Goal: Task Accomplishment & Management: Use online tool/utility

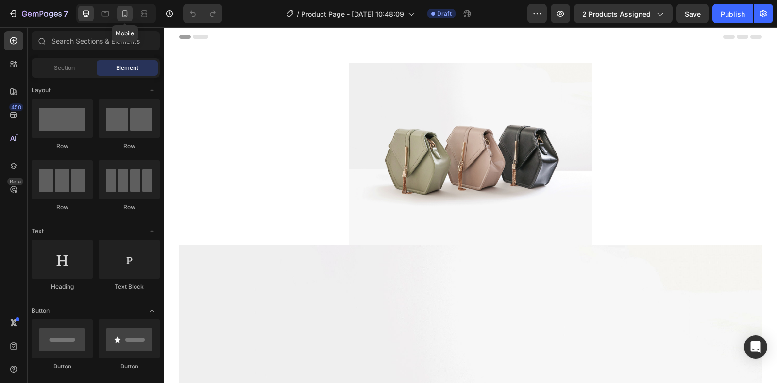
click at [128, 16] on icon at bounding box center [125, 14] width 10 height 10
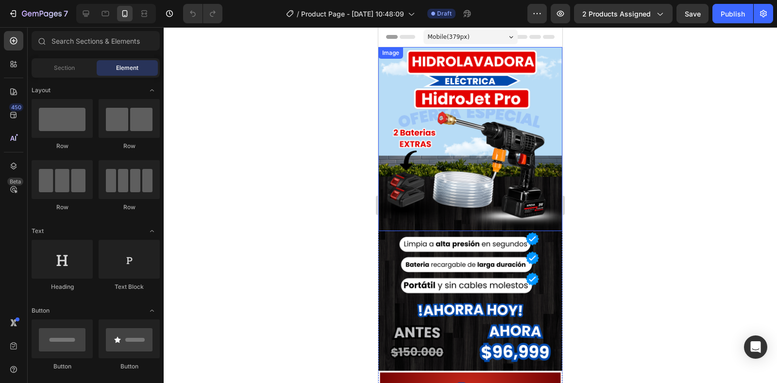
click at [424, 177] on img at bounding box center [470, 139] width 184 height 184
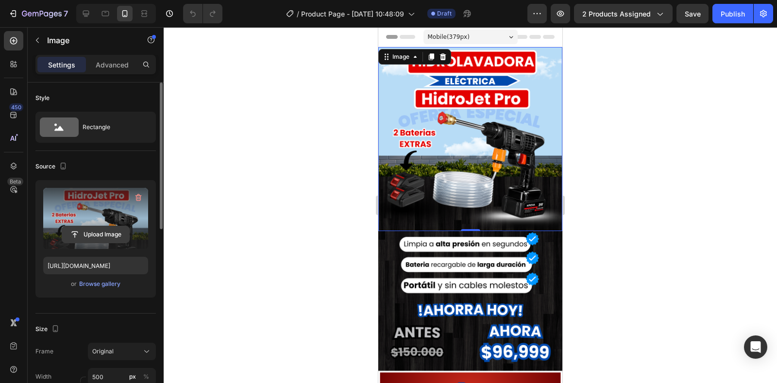
click at [92, 238] on input "file" at bounding box center [95, 234] width 67 height 17
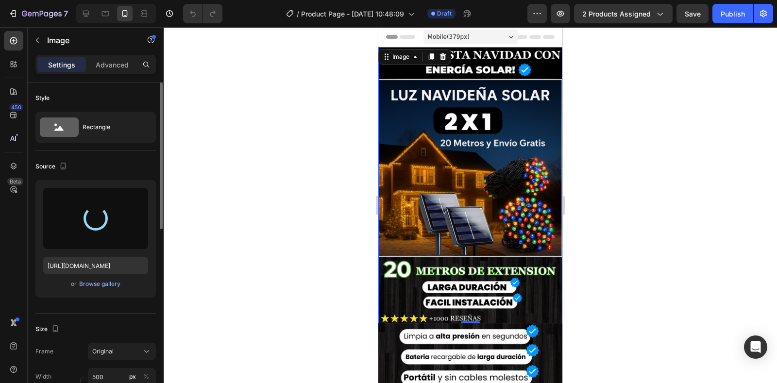
type input "[URL][DOMAIN_NAME]"
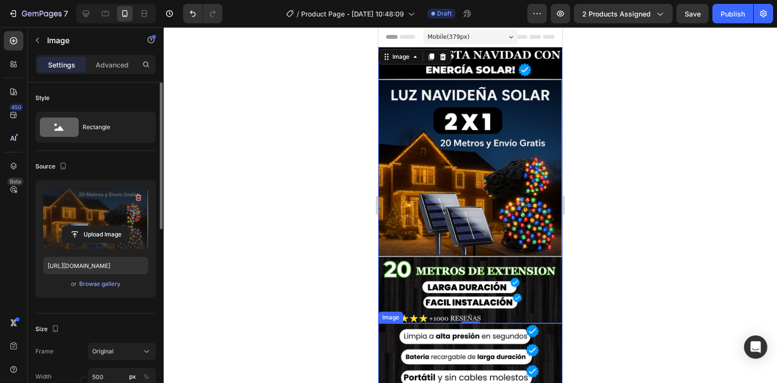
scroll to position [97, 0]
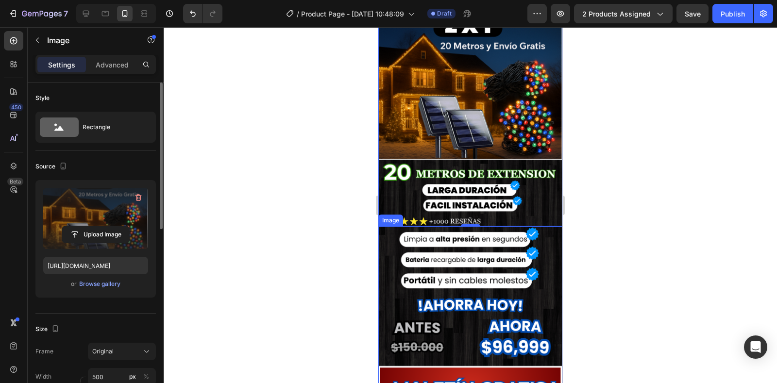
click at [527, 254] on img at bounding box center [470, 318] width 184 height 184
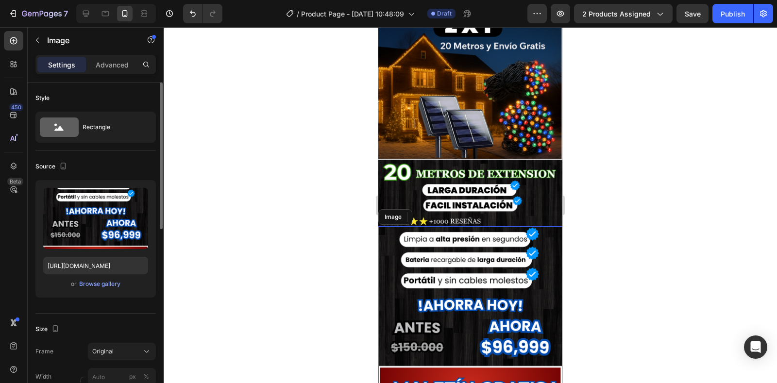
scroll to position [146, 0]
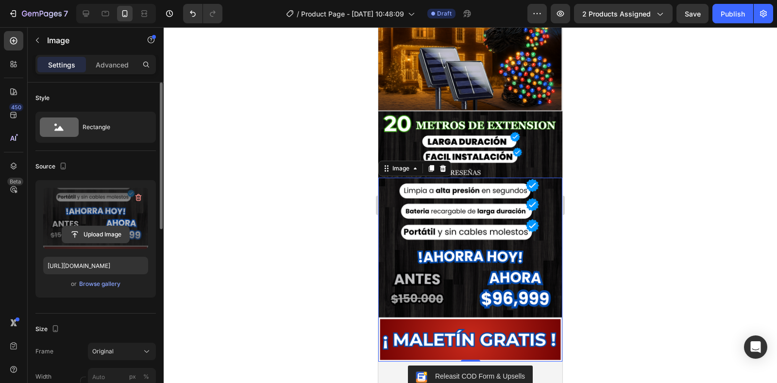
click at [100, 236] on input "file" at bounding box center [95, 234] width 67 height 17
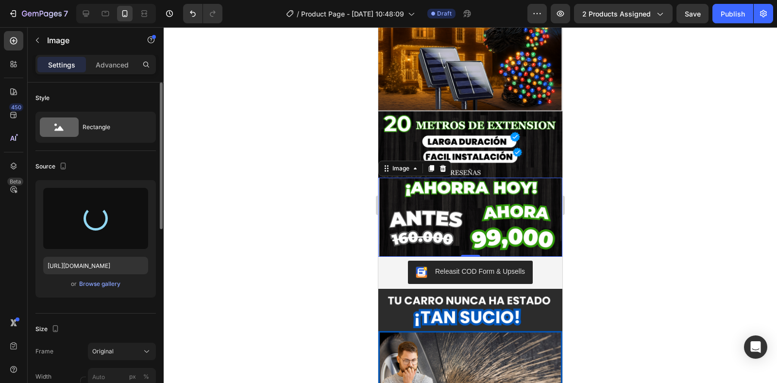
type input "[URL][DOMAIN_NAME]"
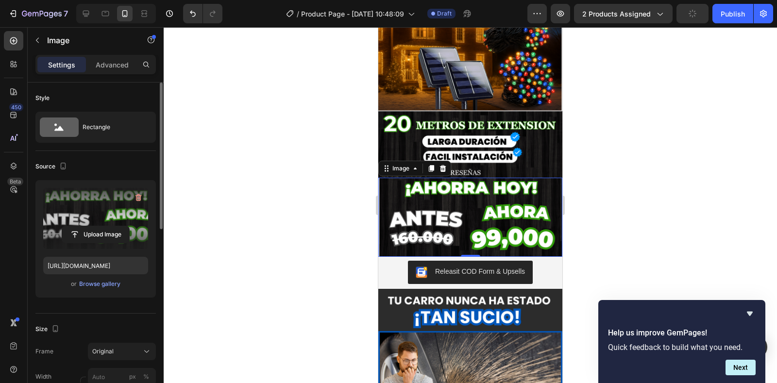
click at [583, 218] on div at bounding box center [470, 205] width 613 height 356
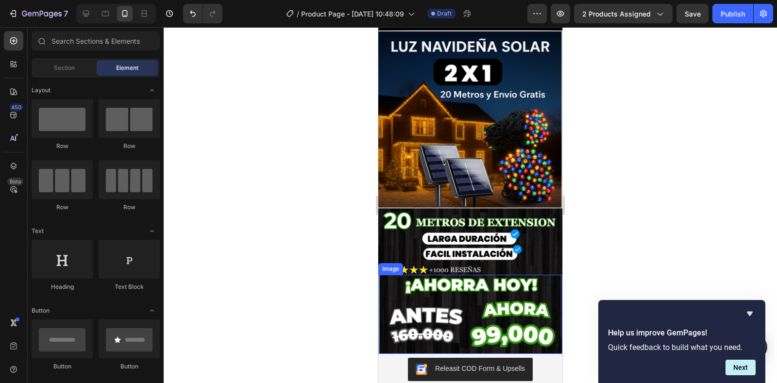
scroll to position [97, 0]
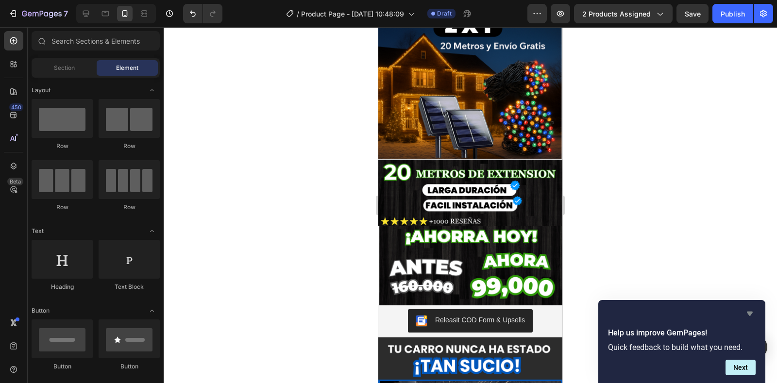
click at [752, 310] on icon "Hide survey" at bounding box center [750, 314] width 12 height 12
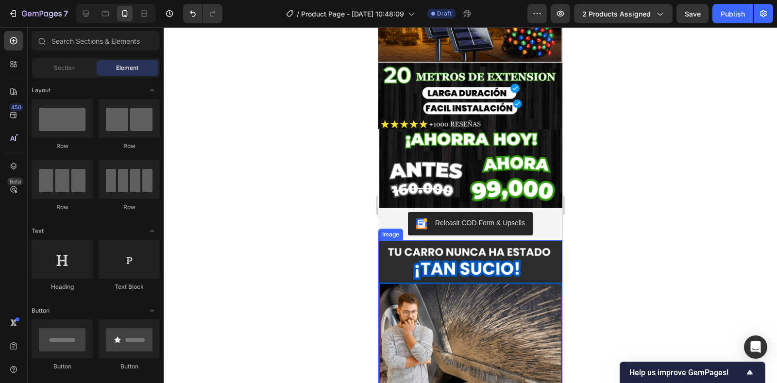
scroll to position [291, 0]
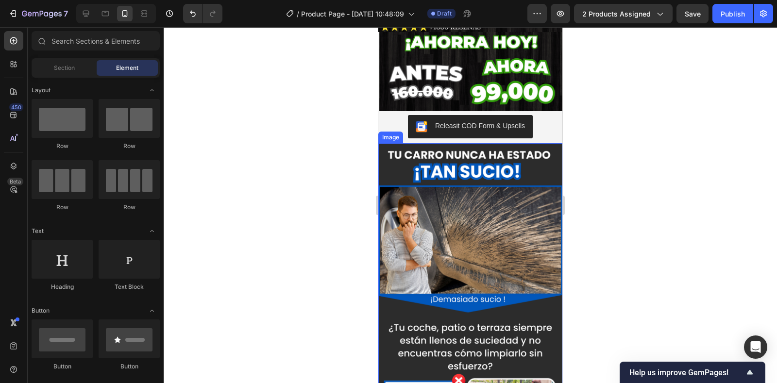
click at [523, 154] on img at bounding box center [470, 327] width 184 height 368
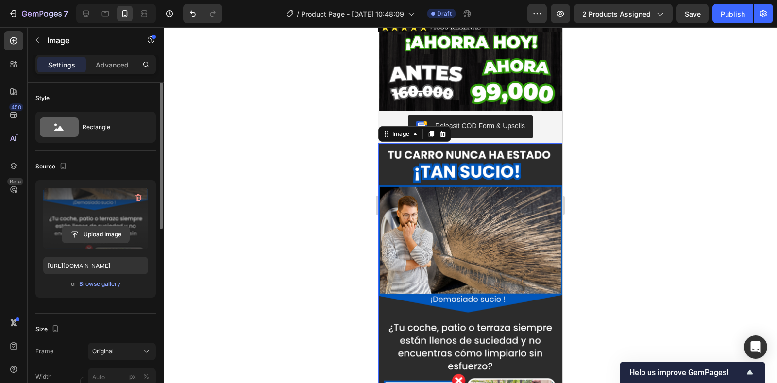
click at [96, 232] on input "file" at bounding box center [95, 234] width 67 height 17
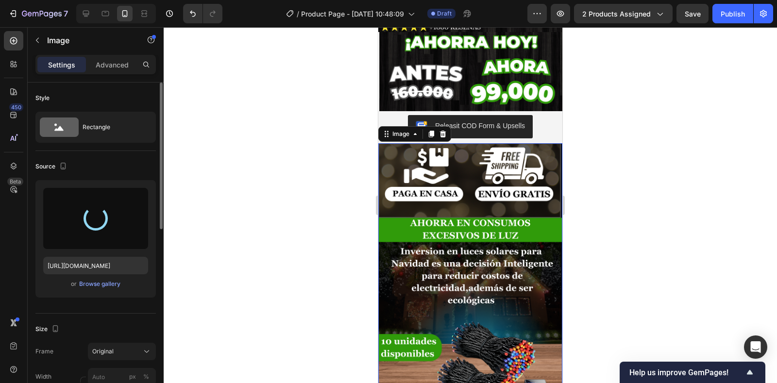
type input "[URL][DOMAIN_NAME]"
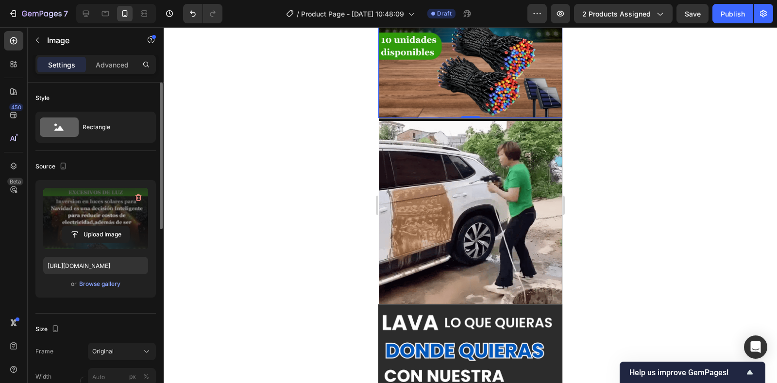
scroll to position [583, 0]
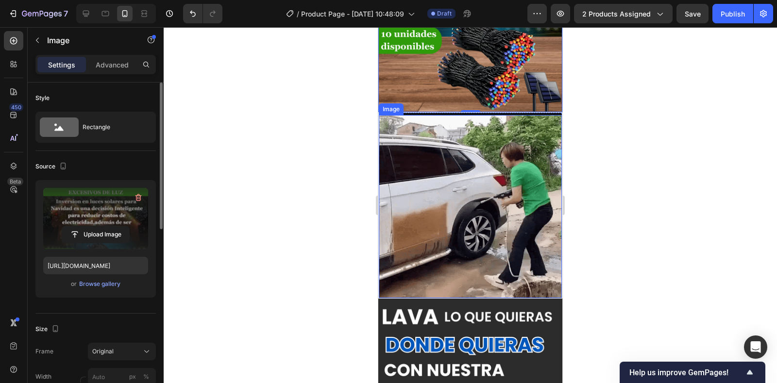
click at [473, 240] on img at bounding box center [470, 206] width 183 height 183
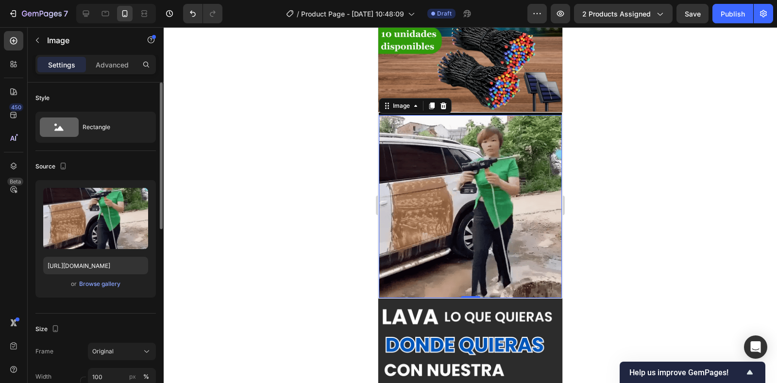
click at [477, 223] on img at bounding box center [470, 206] width 183 height 183
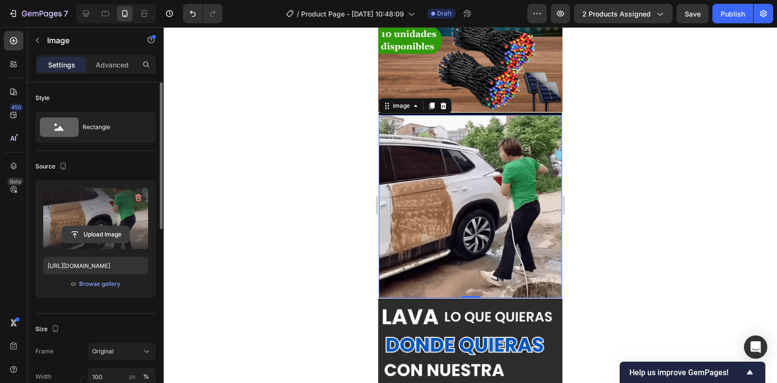
click at [102, 234] on input "file" at bounding box center [95, 234] width 67 height 17
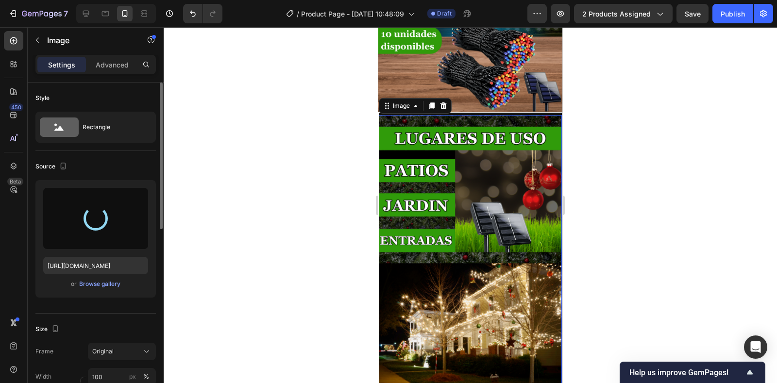
type input "[URL][DOMAIN_NAME]"
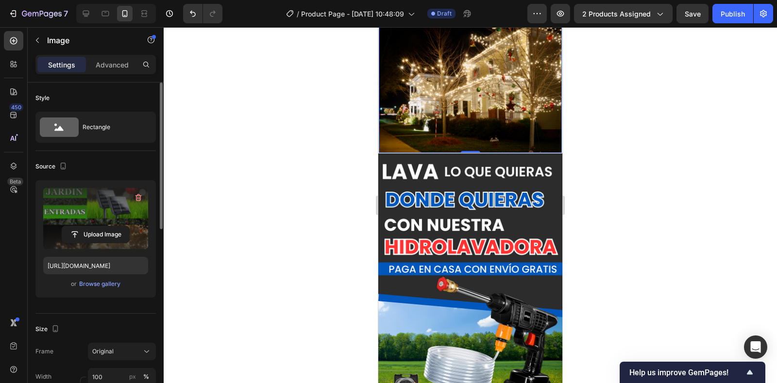
scroll to position [874, 0]
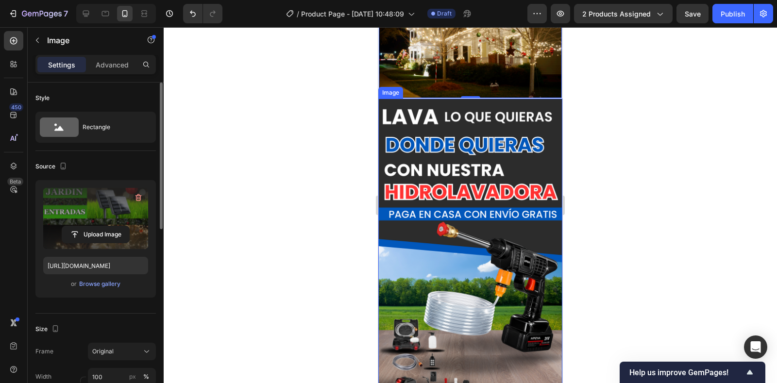
click at [522, 140] on img at bounding box center [470, 283] width 184 height 368
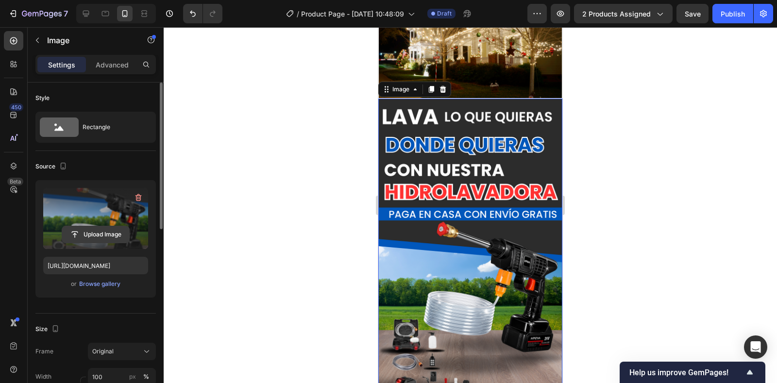
click at [116, 237] on input "file" at bounding box center [95, 234] width 67 height 17
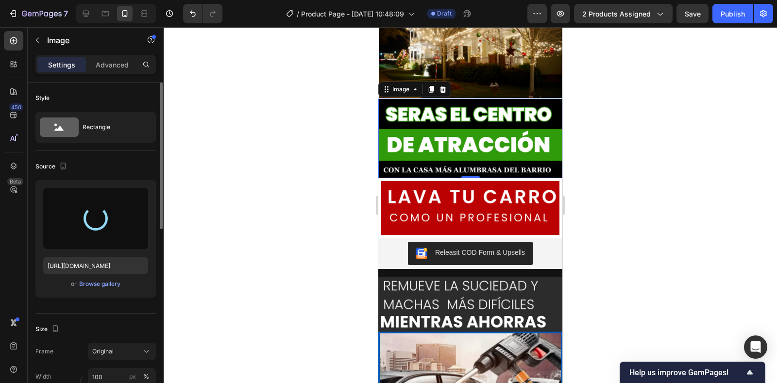
type input "[URL][DOMAIN_NAME]"
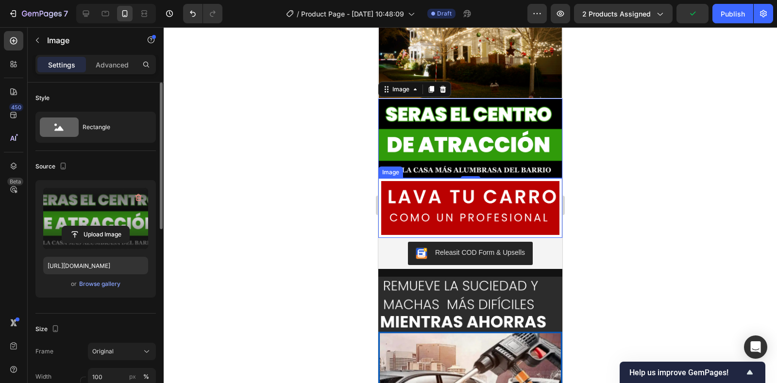
click at [458, 186] on img at bounding box center [470, 207] width 184 height 59
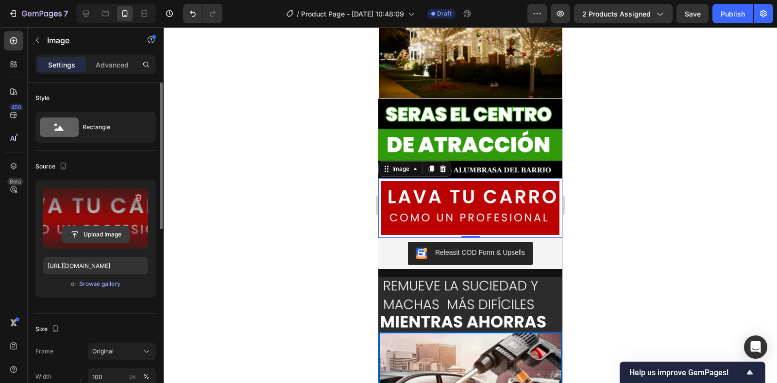
click at [97, 233] on input "file" at bounding box center [95, 234] width 67 height 17
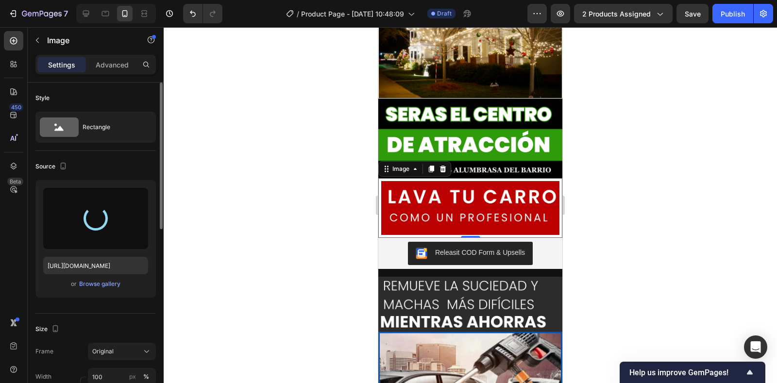
type input "[URL][DOMAIN_NAME]"
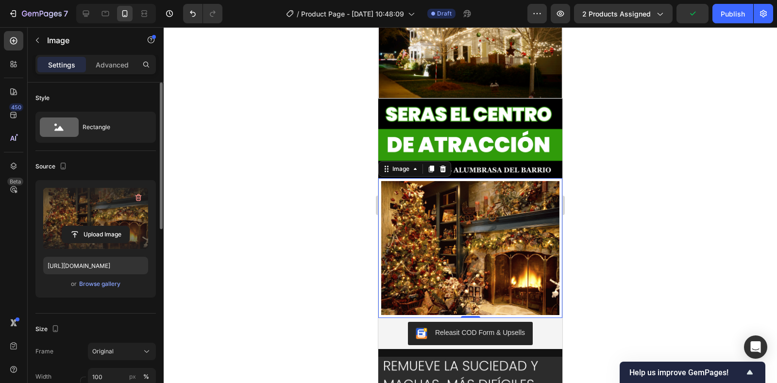
drag, startPoint x: 608, startPoint y: 285, endPoint x: 167, endPoint y: 245, distance: 442.8
click at [608, 285] on div at bounding box center [470, 205] width 613 height 356
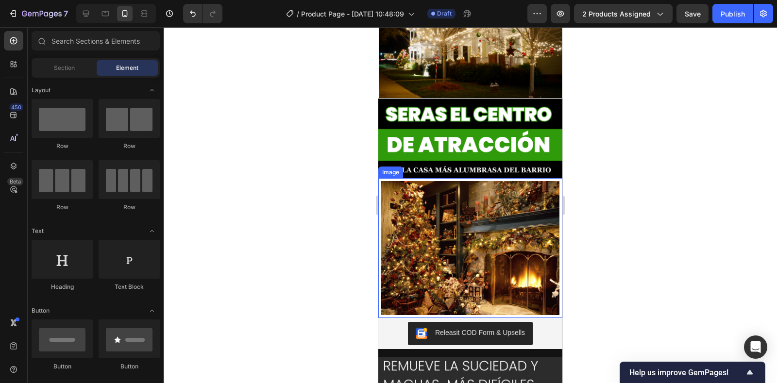
click at [551, 272] on img at bounding box center [470, 247] width 184 height 139
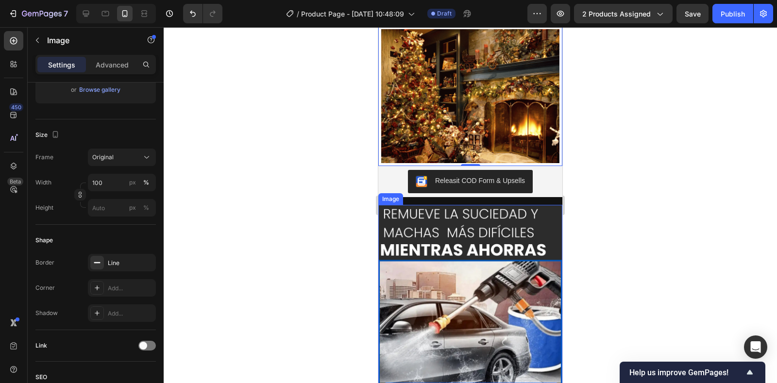
scroll to position [1069, 0]
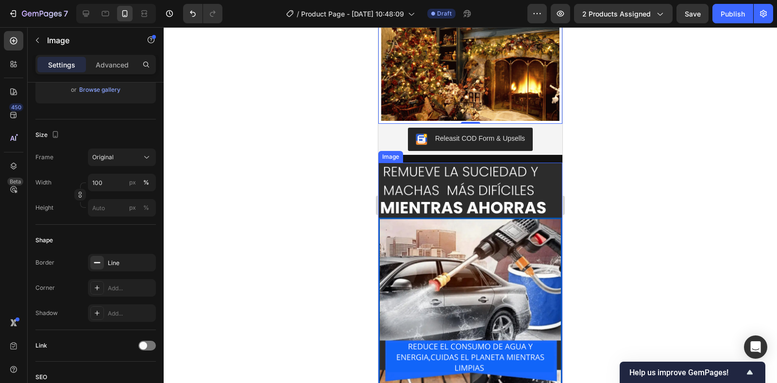
click at [510, 196] on img at bounding box center [470, 347] width 184 height 368
click at [441, 234] on img at bounding box center [470, 347] width 184 height 368
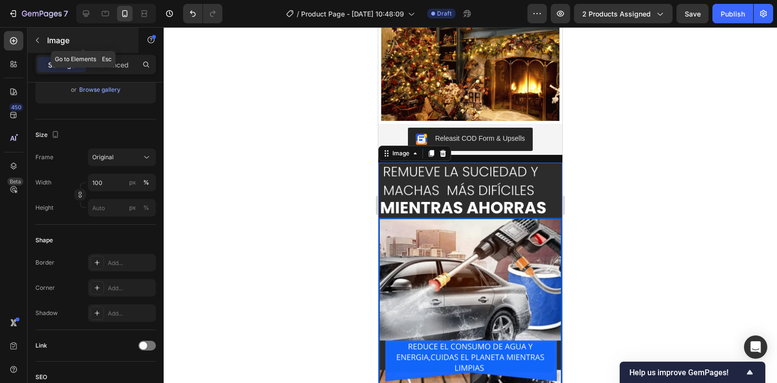
click at [31, 41] on button "button" at bounding box center [38, 41] width 16 height 16
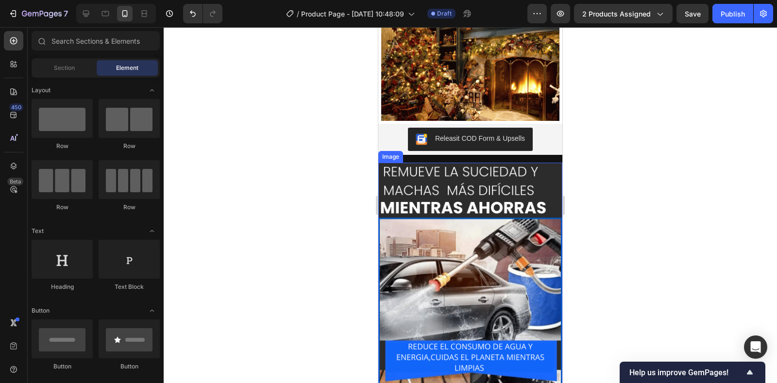
click at [481, 225] on img at bounding box center [470, 347] width 184 height 368
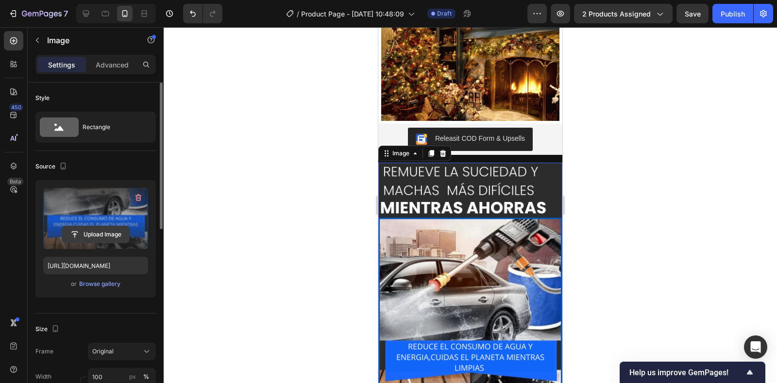
click at [105, 235] on input "file" at bounding box center [95, 234] width 67 height 17
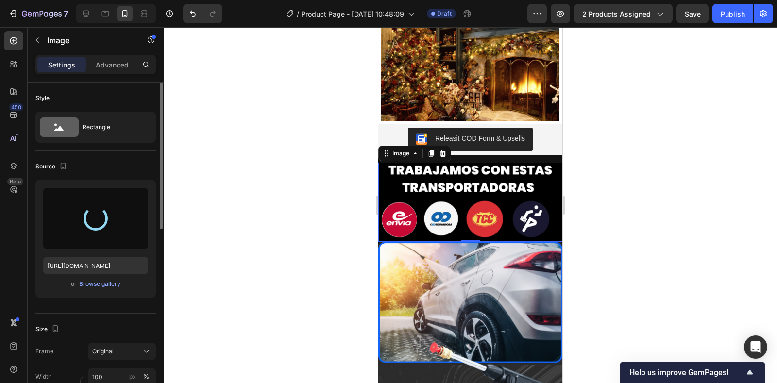
type input "[URL][DOMAIN_NAME]"
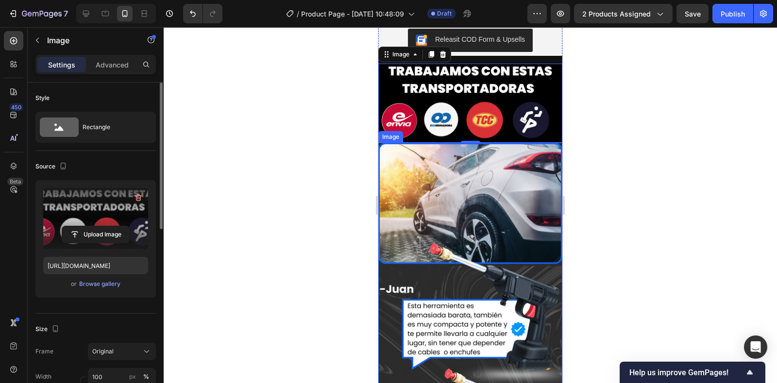
scroll to position [1214, 0]
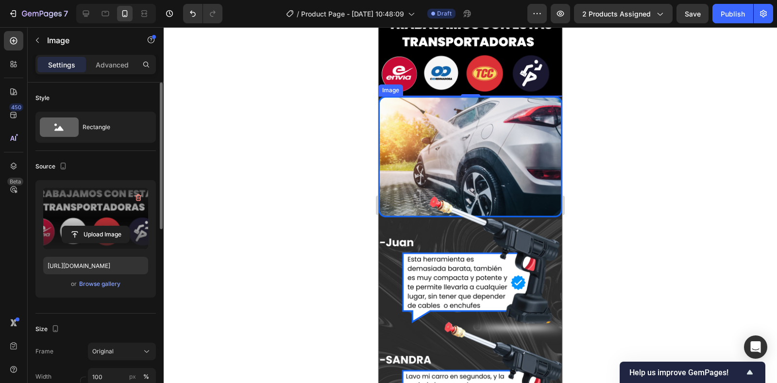
click at [452, 260] on img at bounding box center [470, 280] width 184 height 368
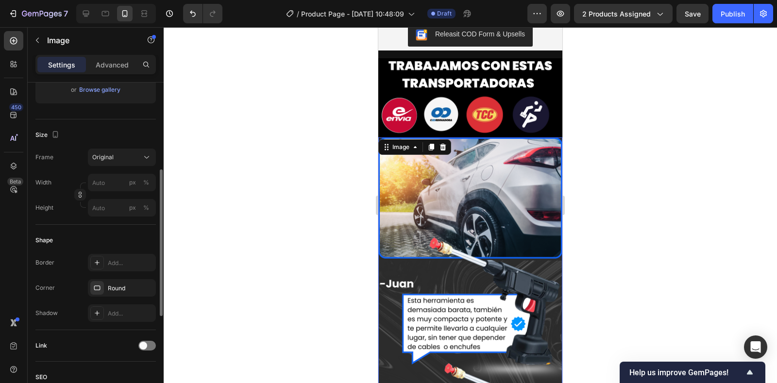
scroll to position [1117, 0]
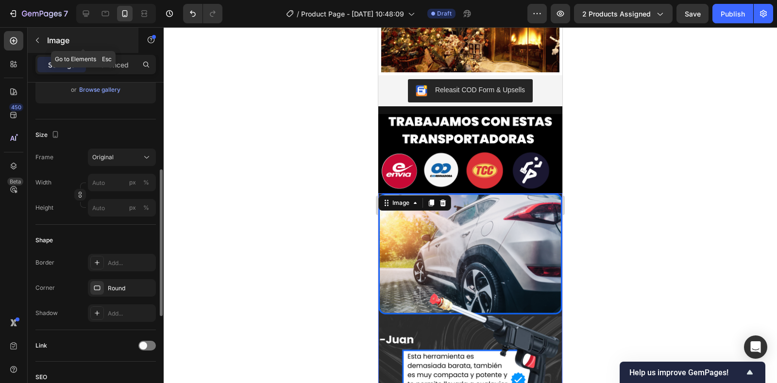
click at [39, 47] on button "button" at bounding box center [38, 41] width 16 height 16
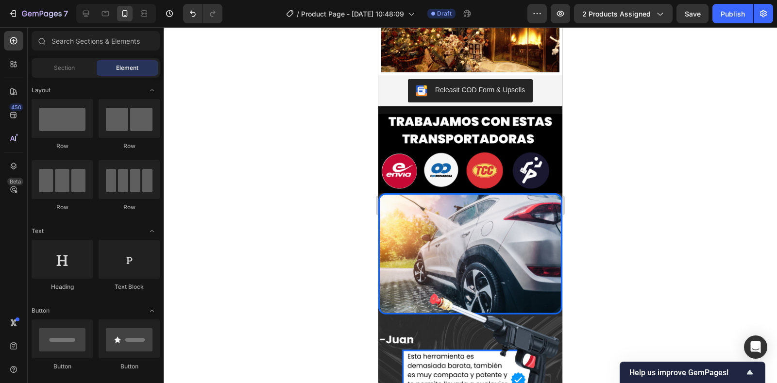
click at [458, 292] on img at bounding box center [470, 377] width 184 height 368
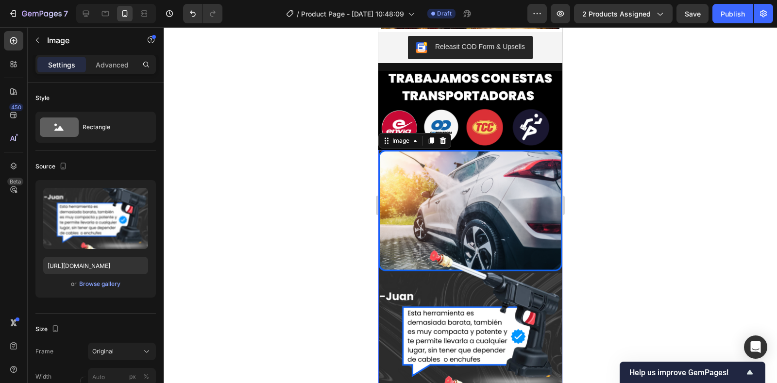
scroll to position [1166, 0]
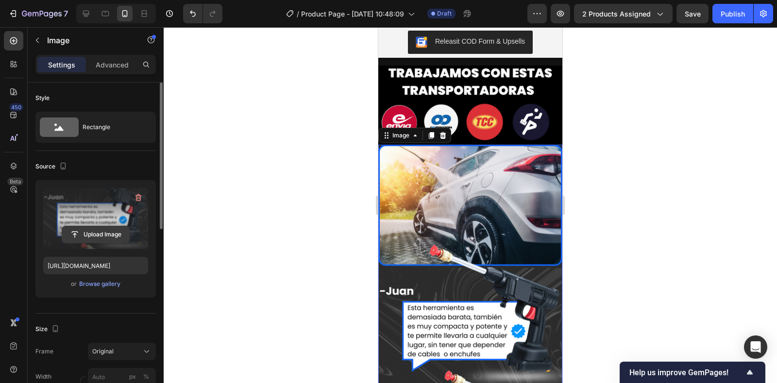
click at [97, 228] on input "file" at bounding box center [95, 234] width 67 height 17
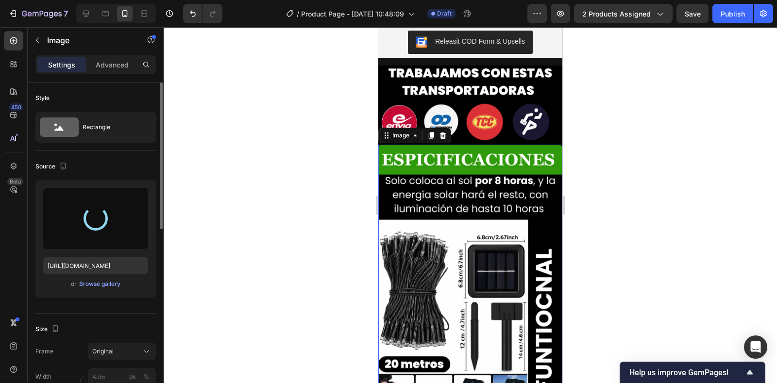
type input "[URL][DOMAIN_NAME]"
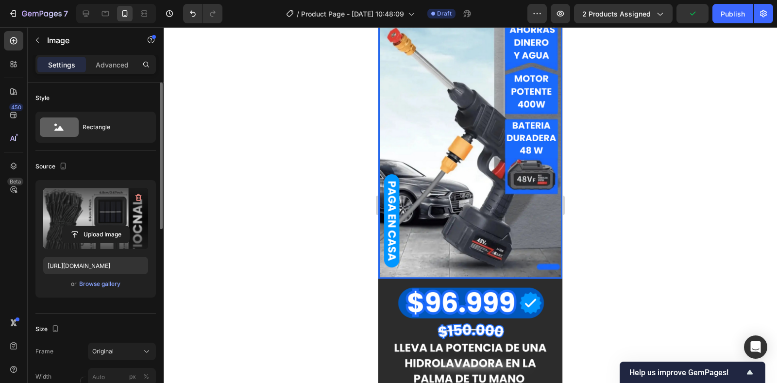
scroll to position [1506, 0]
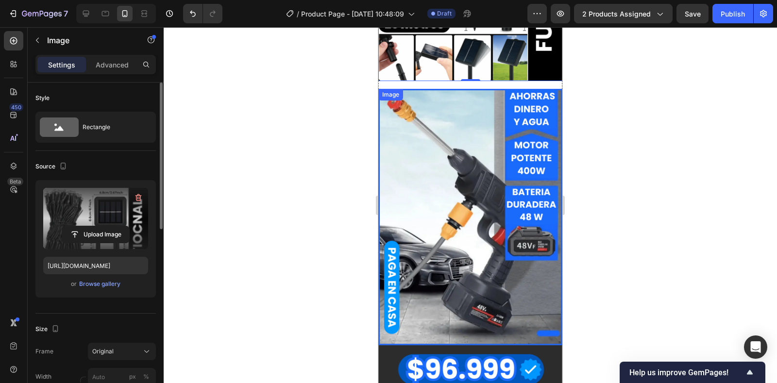
click at [502, 220] on img at bounding box center [470, 273] width 184 height 368
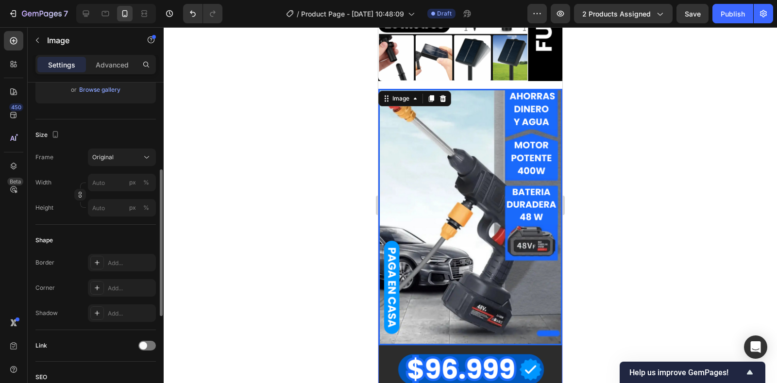
click at [457, 264] on img at bounding box center [470, 273] width 184 height 368
click at [457, 262] on img at bounding box center [470, 273] width 184 height 368
click at [456, 242] on img at bounding box center [470, 273] width 184 height 368
click at [39, 40] on icon "button" at bounding box center [38, 40] width 8 height 8
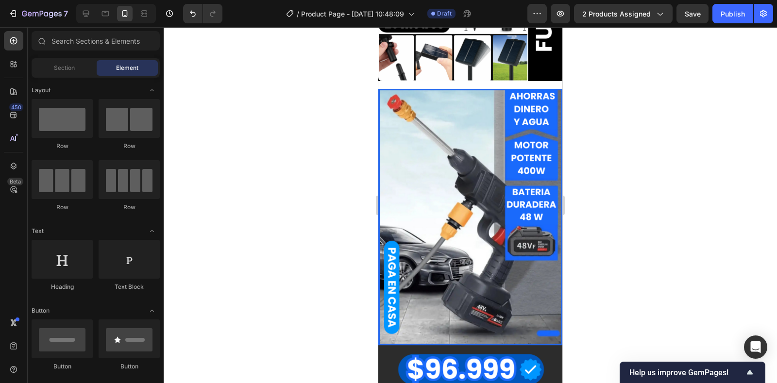
click at [438, 231] on img at bounding box center [470, 273] width 184 height 368
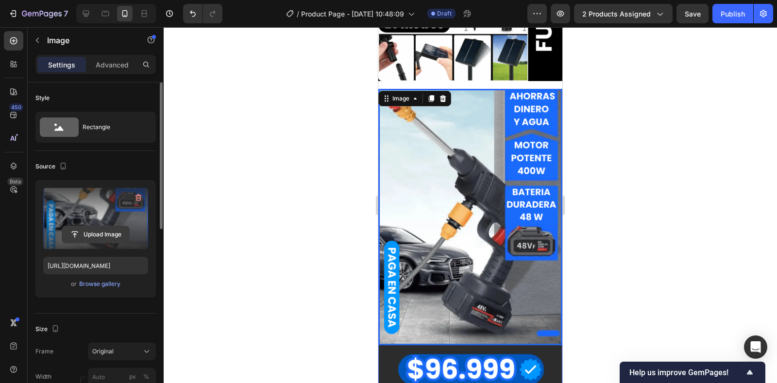
click at [73, 234] on input "file" at bounding box center [95, 234] width 67 height 17
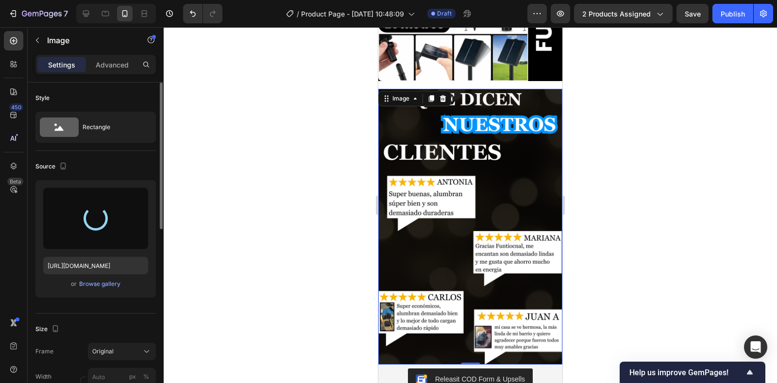
type input "[URL][DOMAIN_NAME]"
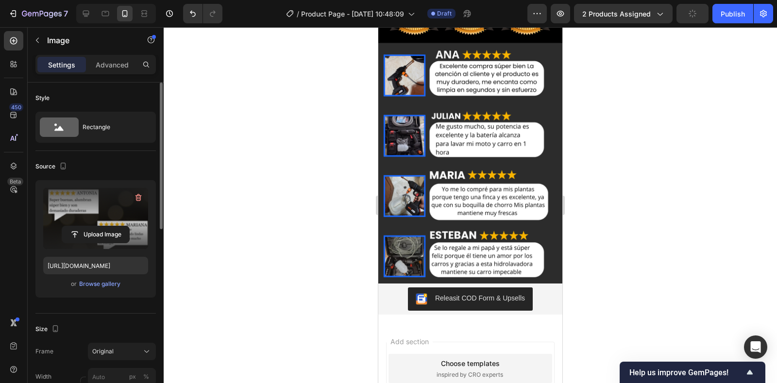
scroll to position [3271, 0]
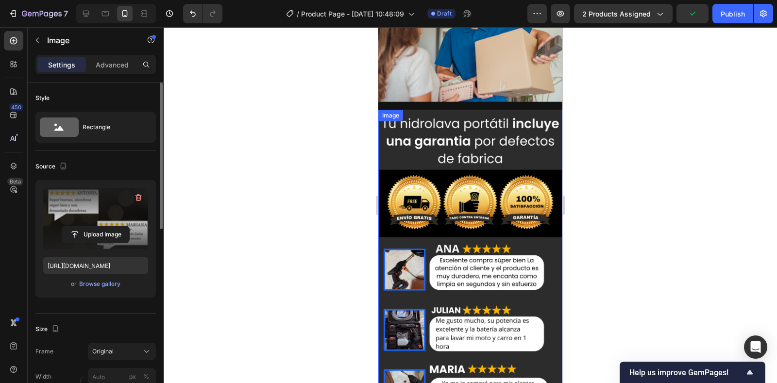
click at [545, 272] on img at bounding box center [470, 294] width 184 height 368
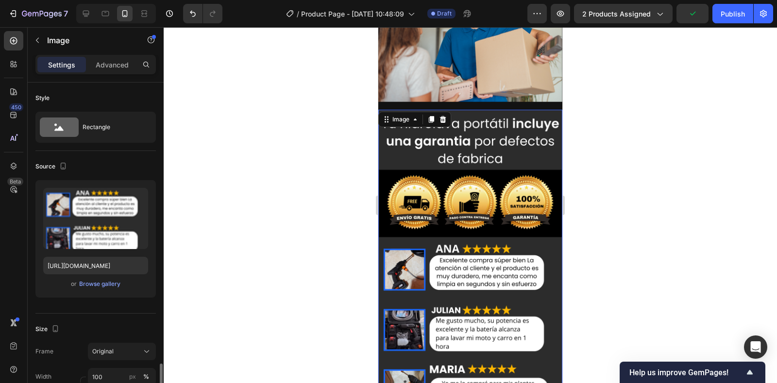
scroll to position [194, 0]
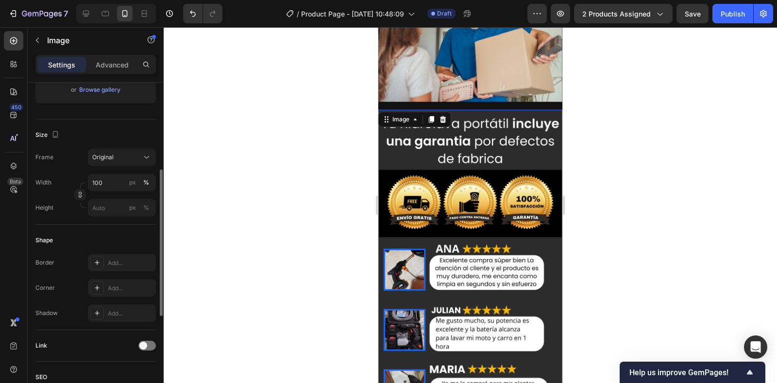
click at [544, 279] on img at bounding box center [470, 294] width 184 height 368
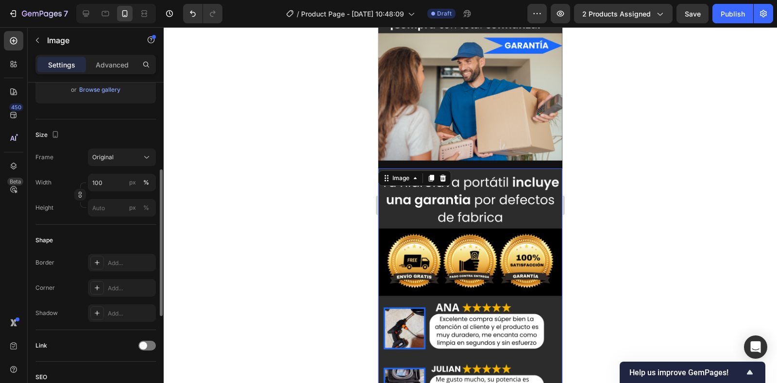
scroll to position [3126, 0]
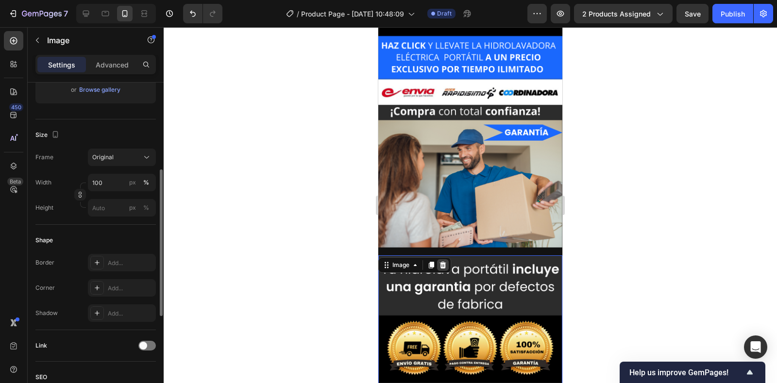
click at [444, 262] on icon at bounding box center [443, 265] width 6 height 7
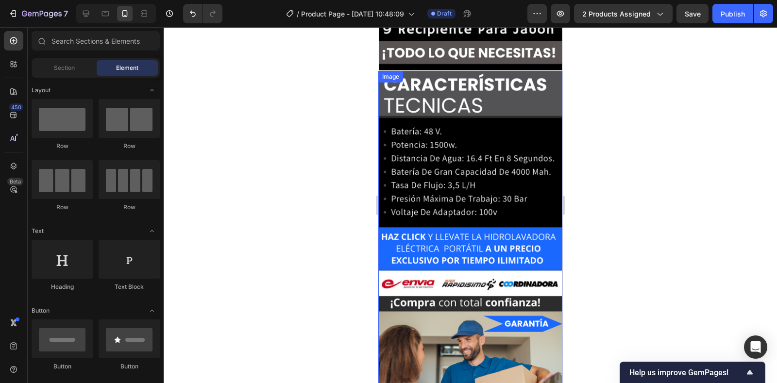
scroll to position [2931, 0]
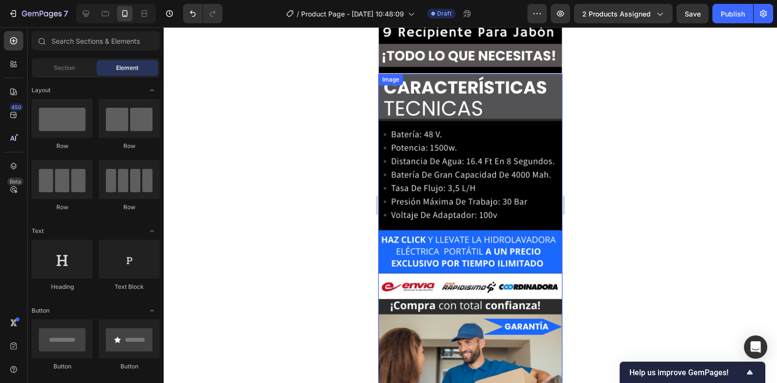
click at [504, 241] on img at bounding box center [470, 258] width 184 height 368
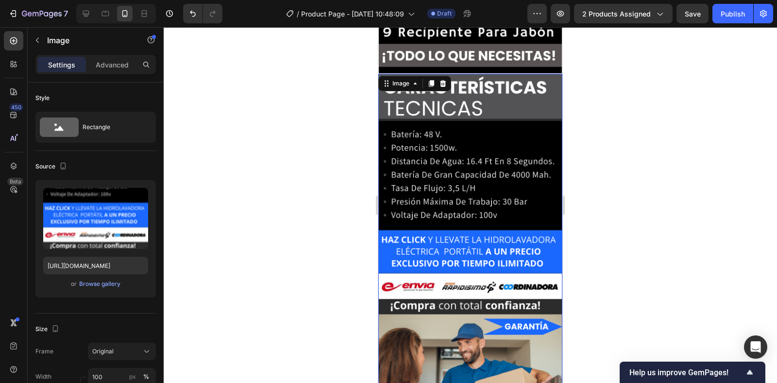
scroll to position [2737, 0]
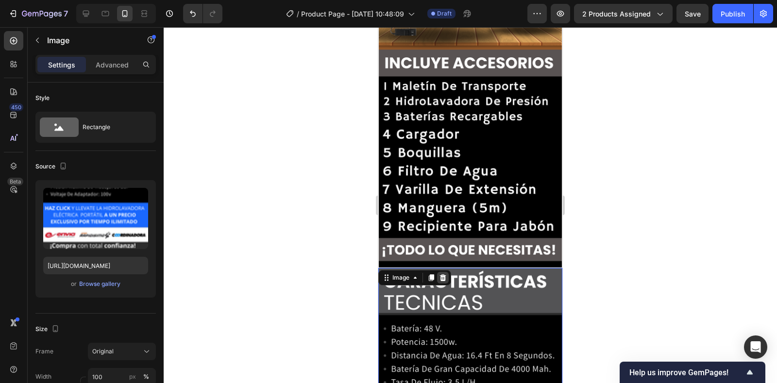
click at [445, 274] on icon at bounding box center [443, 278] width 8 height 8
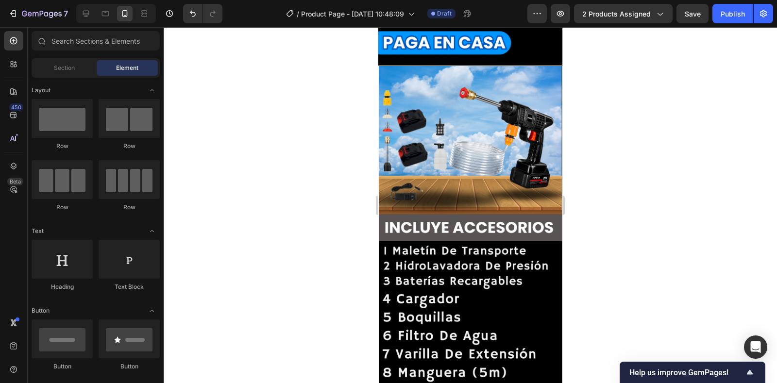
scroll to position [2543, 0]
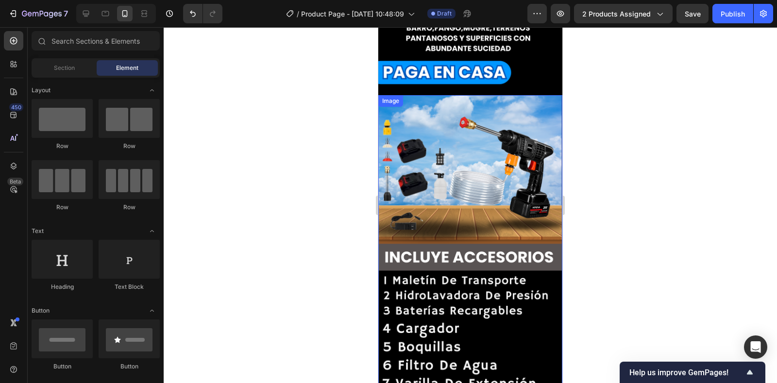
click at [515, 221] on img at bounding box center [470, 278] width 184 height 367
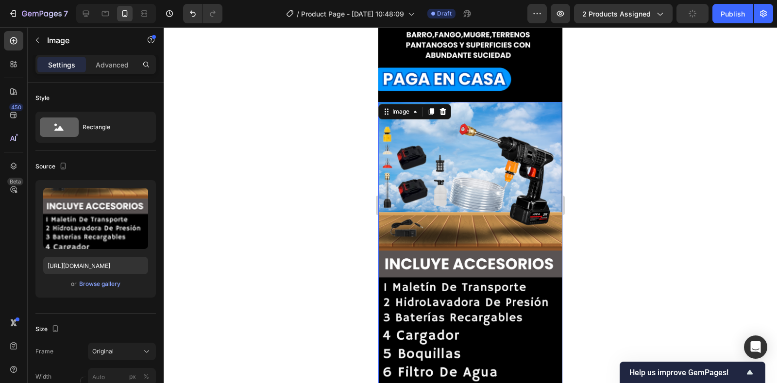
scroll to position [2348, 0]
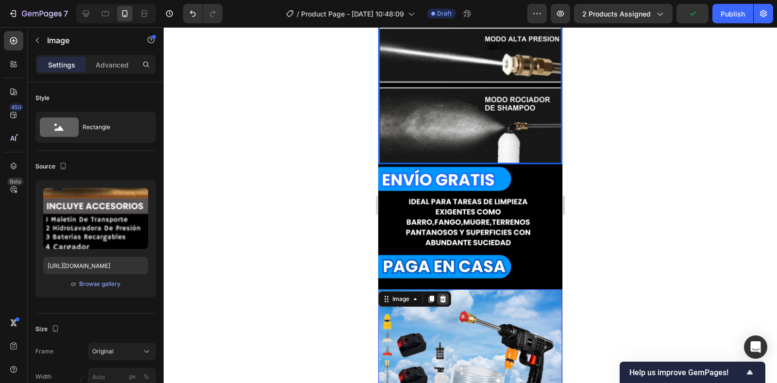
click at [442, 296] on icon at bounding box center [443, 299] width 6 height 7
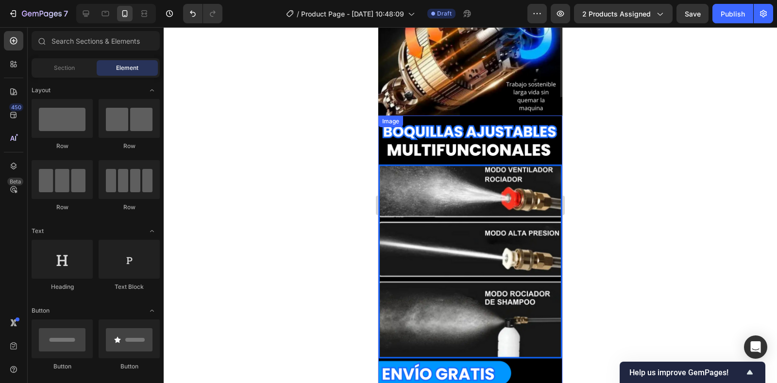
scroll to position [1960, 0]
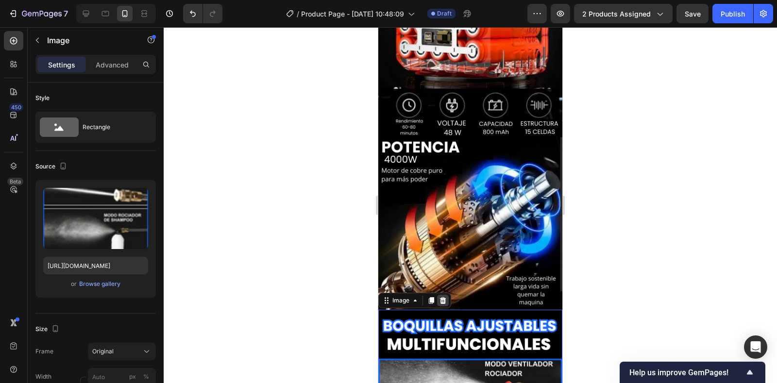
click at [445, 297] on icon at bounding box center [443, 300] width 6 height 7
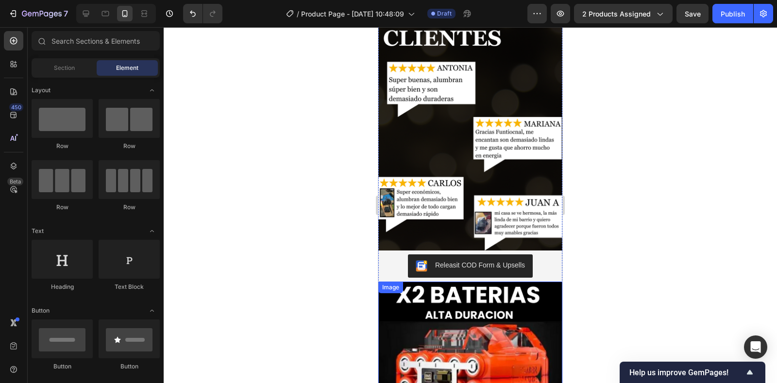
scroll to position [1717, 0]
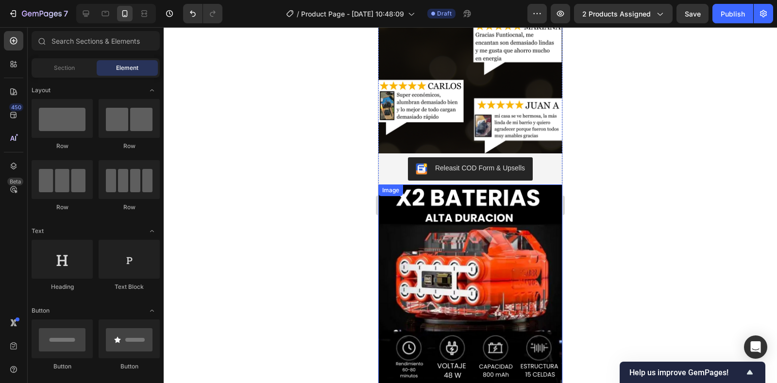
click at [445, 221] on img at bounding box center [470, 369] width 184 height 368
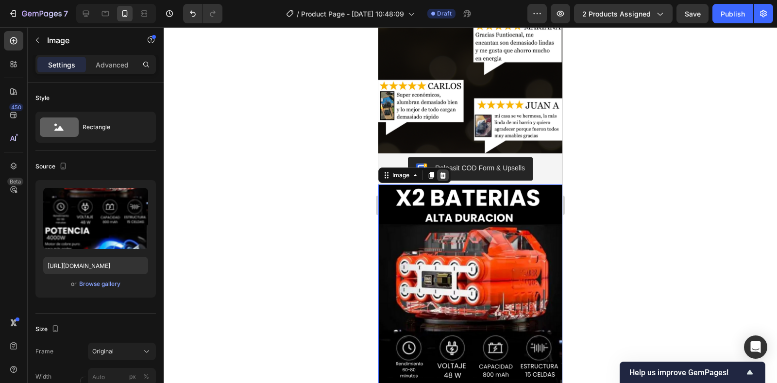
click at [441, 171] on icon at bounding box center [443, 175] width 8 height 8
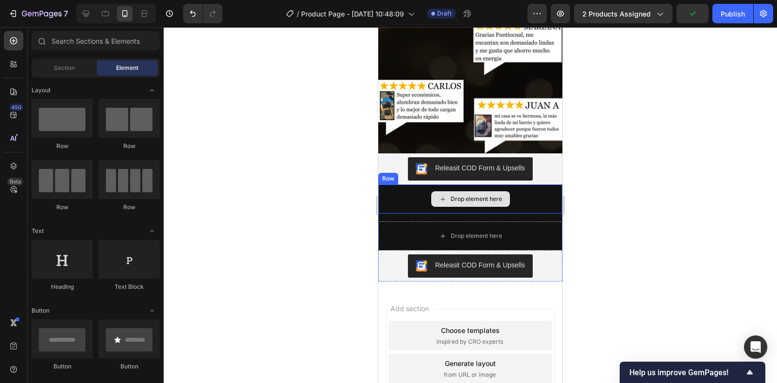
click at [531, 185] on div "Drop element here" at bounding box center [470, 199] width 184 height 29
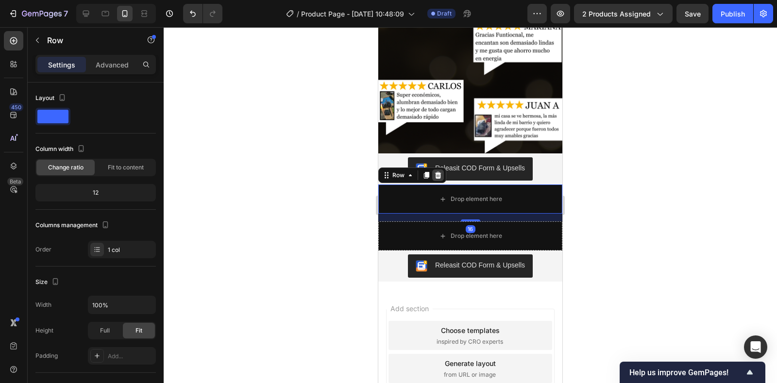
click at [441, 171] on icon at bounding box center [438, 175] width 8 height 8
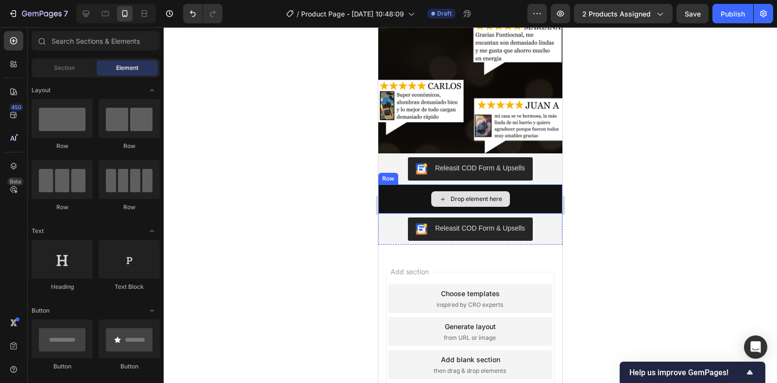
click at [541, 185] on div "Drop element here" at bounding box center [470, 199] width 184 height 29
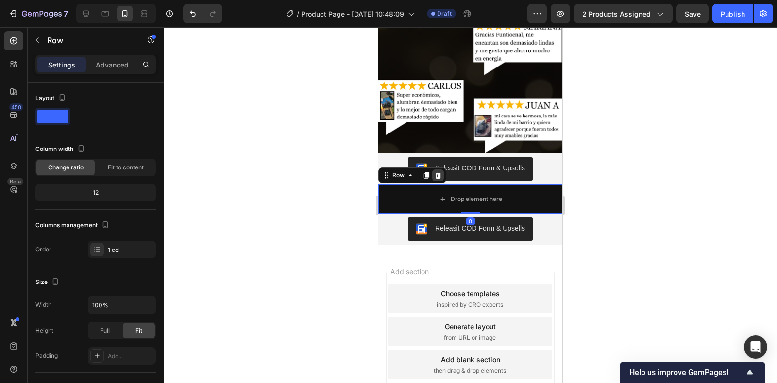
click at [438, 172] on icon at bounding box center [438, 175] width 6 height 7
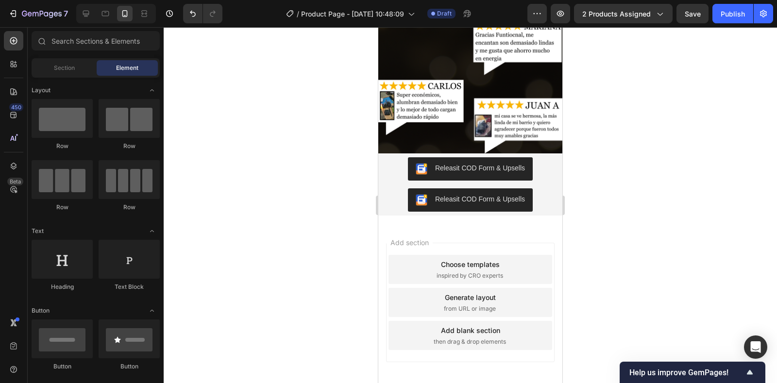
scroll to position [1700, 0]
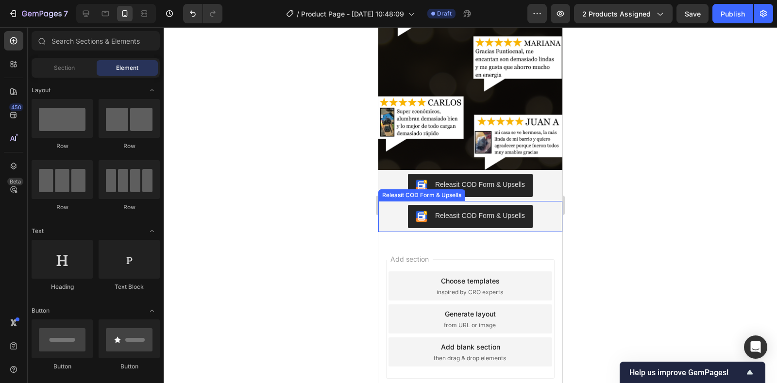
click at [539, 205] on div "Releasit COD Form & Upsells" at bounding box center [470, 216] width 176 height 23
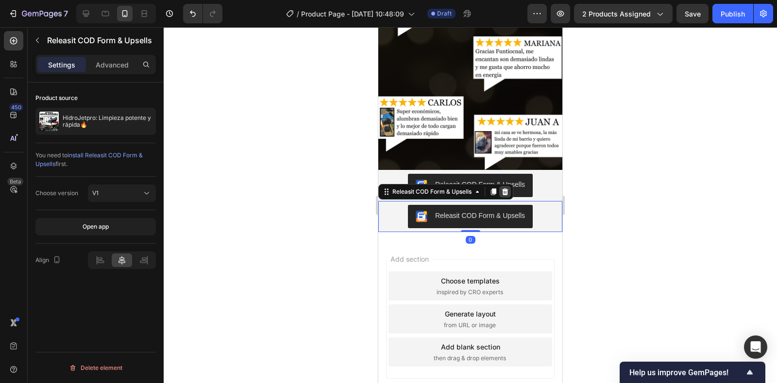
click at [500, 186] on div at bounding box center [505, 192] width 12 height 12
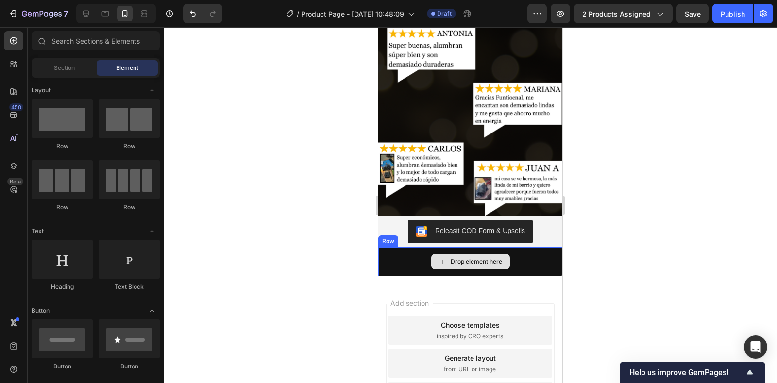
scroll to position [1650, 0]
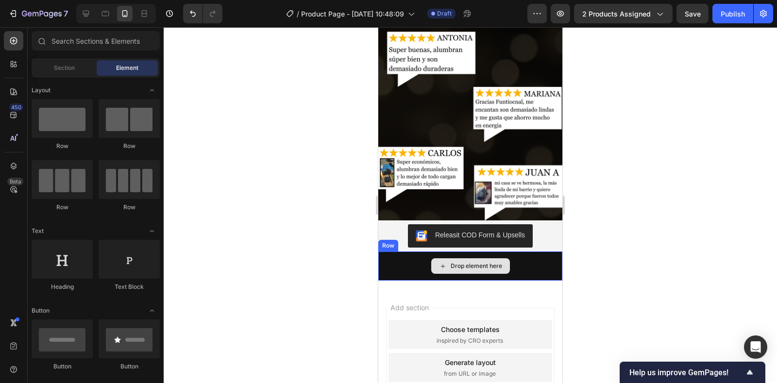
click at [540, 252] on div "Drop element here" at bounding box center [470, 266] width 184 height 29
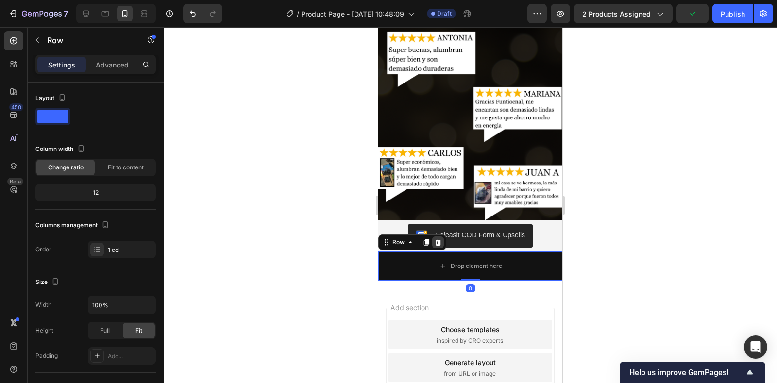
click at [435, 238] on icon at bounding box center [438, 242] width 8 height 8
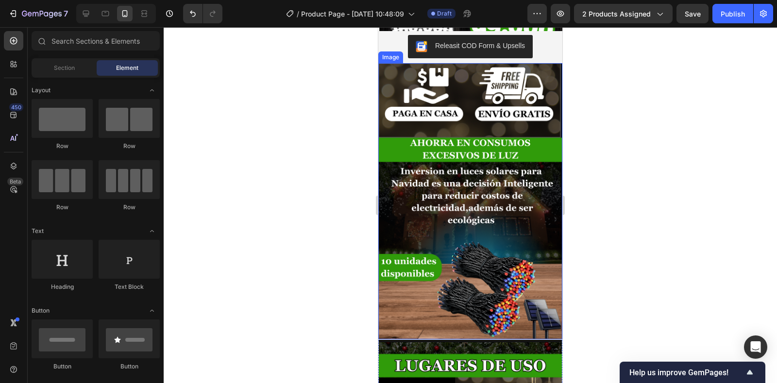
scroll to position [0, 0]
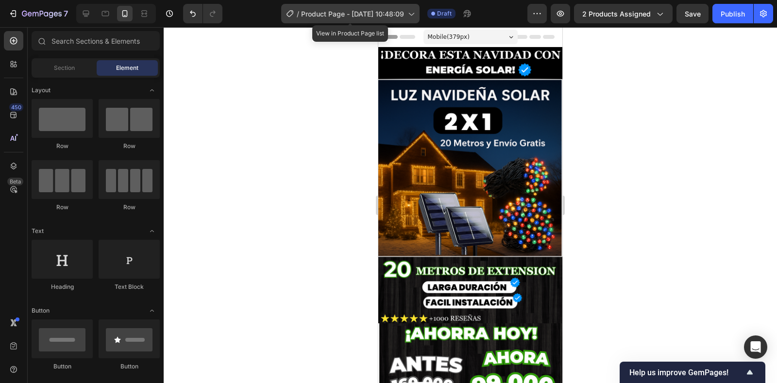
click at [411, 15] on icon at bounding box center [411, 14] width 10 height 10
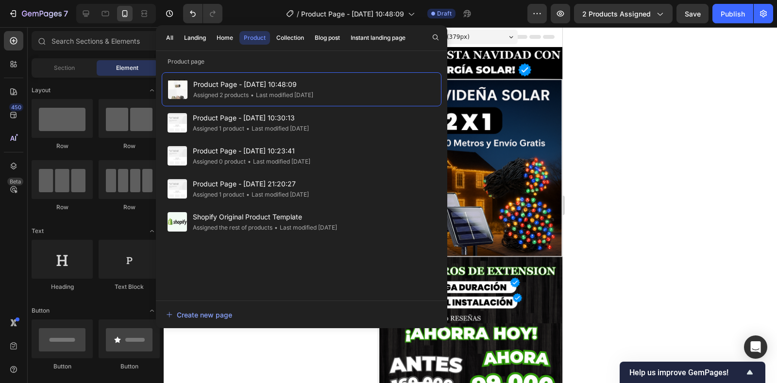
click at [613, 134] on div at bounding box center [470, 205] width 613 height 356
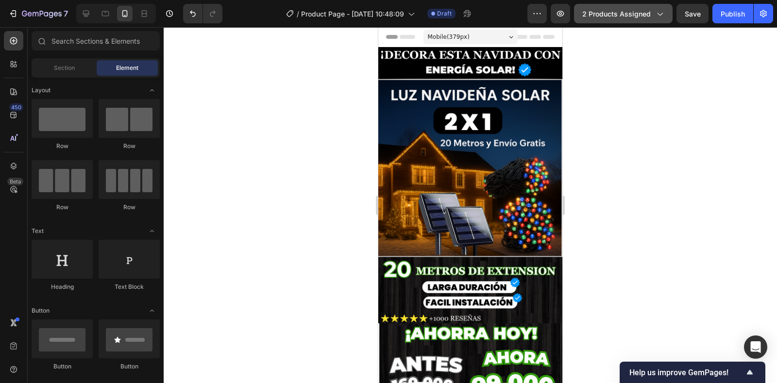
click at [657, 17] on icon "button" at bounding box center [660, 14] width 10 height 10
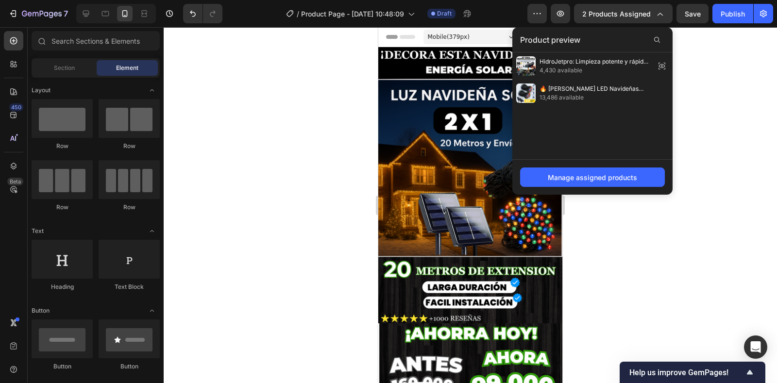
click at [636, 66] on span "4,430 available" at bounding box center [596, 70] width 112 height 9
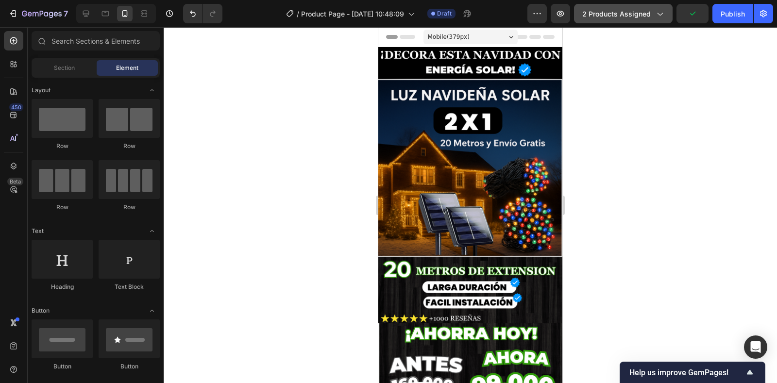
click at [636, 16] on span "2 products assigned" at bounding box center [616, 14] width 68 height 10
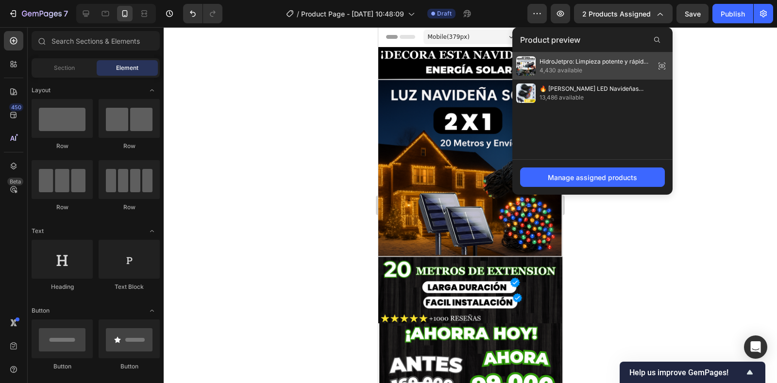
click at [661, 67] on icon at bounding box center [662, 66] width 14 height 14
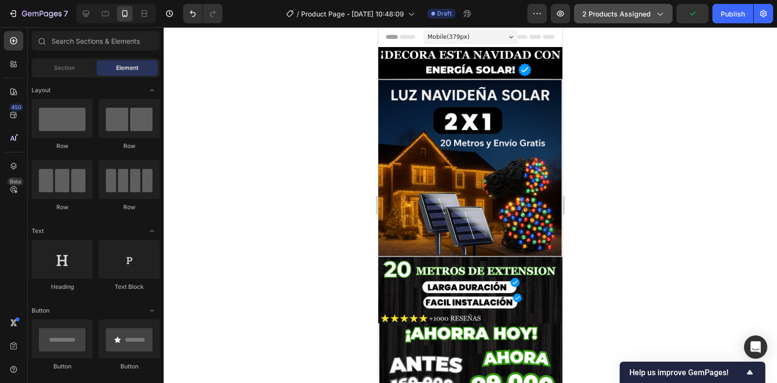
click at [646, 11] on span "2 products assigned" at bounding box center [616, 14] width 68 height 10
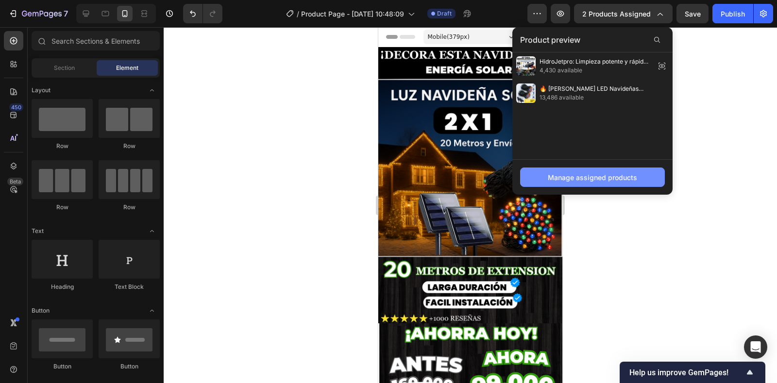
click at [595, 178] on div "Manage assigned products" at bounding box center [592, 177] width 89 height 10
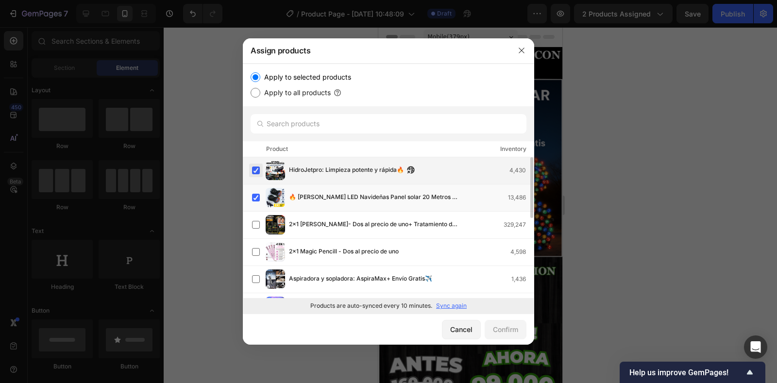
click at [255, 173] on label at bounding box center [256, 171] width 8 height 8
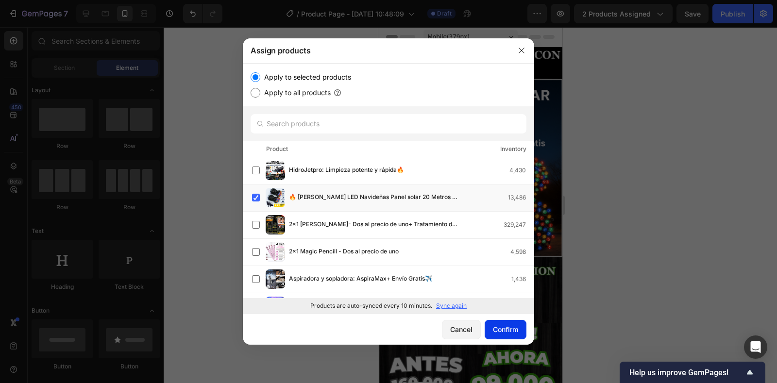
click at [512, 327] on div "Confirm" at bounding box center [505, 329] width 25 height 10
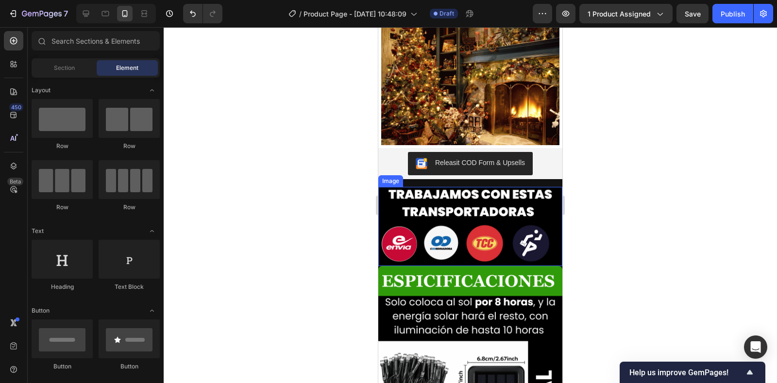
scroll to position [1069, 0]
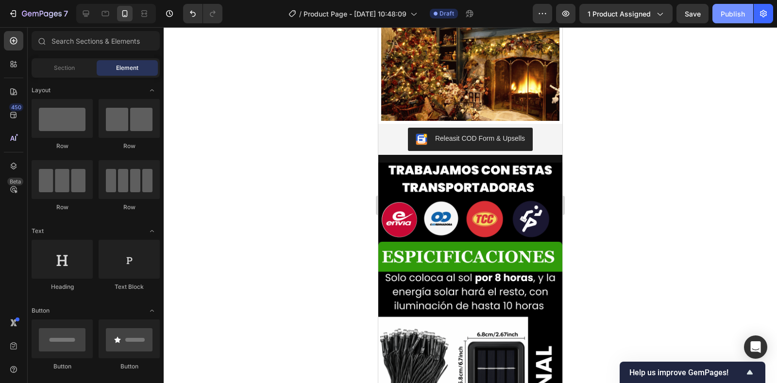
click at [731, 18] on div "Publish" at bounding box center [733, 14] width 24 height 10
